Goal: Browse casually

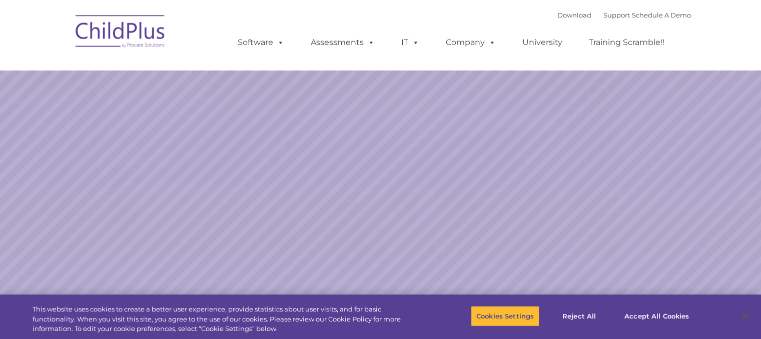
select select "MEDIUM"
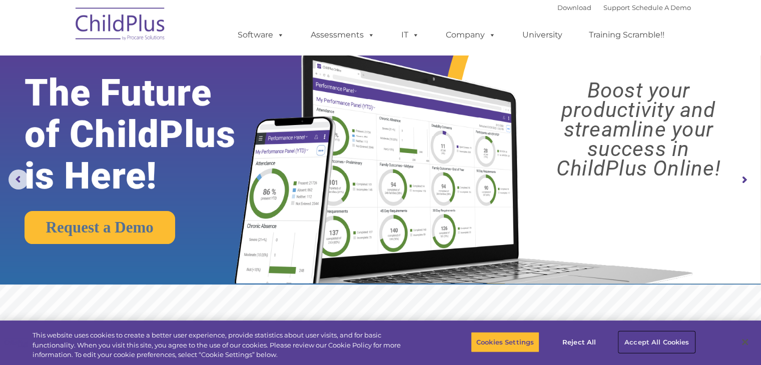
click at [687, 336] on button "Accept All Cookies" at bounding box center [657, 342] width 76 height 21
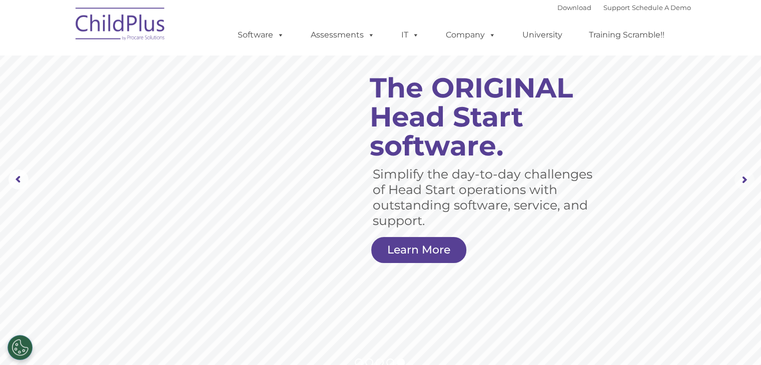
click at [740, 181] on rs-arrow at bounding box center [744, 180] width 20 height 20
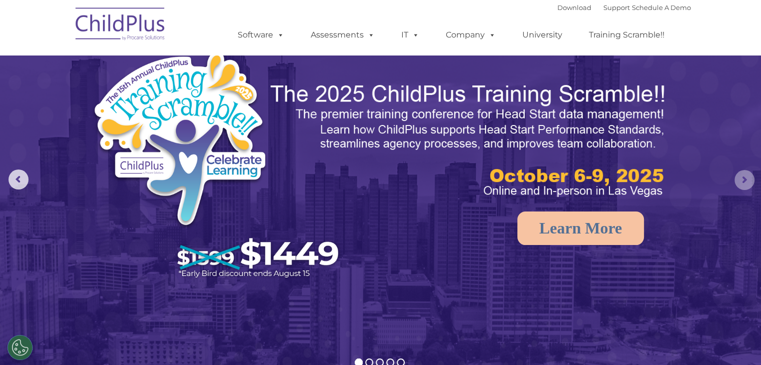
click at [740, 181] on rs-arrow at bounding box center [744, 180] width 20 height 20
